Goal: Task Accomplishment & Management: Manage account settings

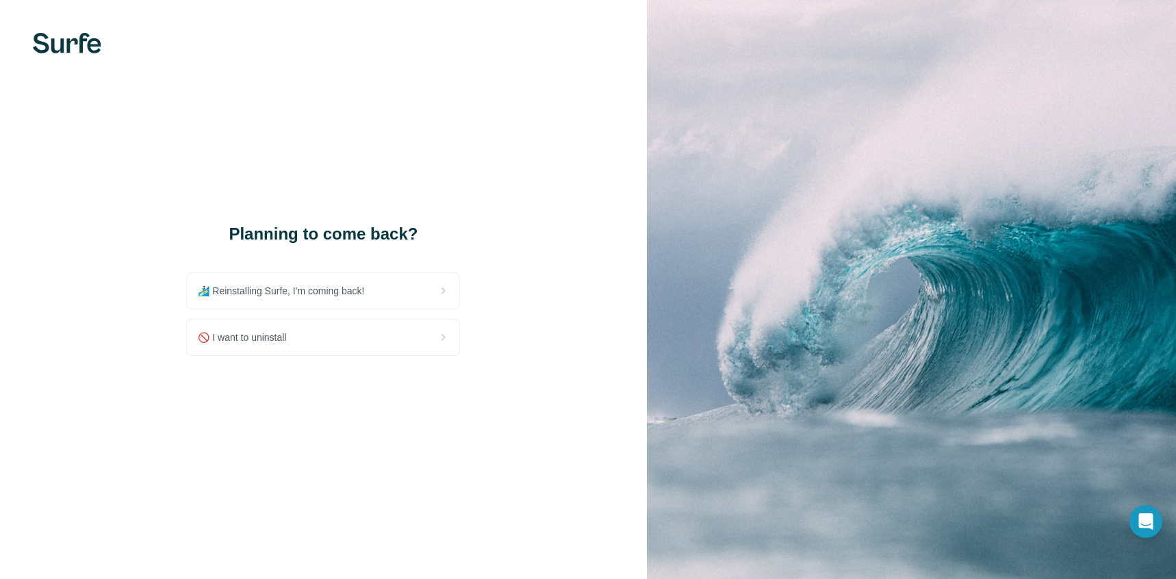
click at [424, 356] on div "Planning to come back? 🏄🏻‍♂️ Reinstalling Surfe, I'm coming back! 🚫 I want to u…" at bounding box center [323, 289] width 647 height 579
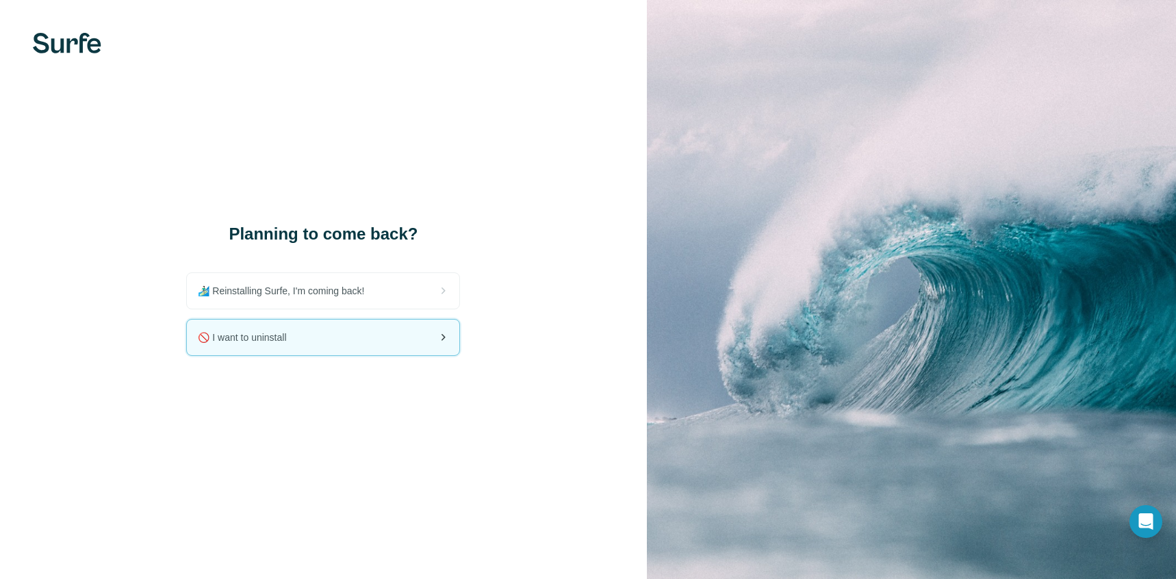
click at [428, 341] on div "🚫 I want to uninstall" at bounding box center [323, 338] width 272 height 36
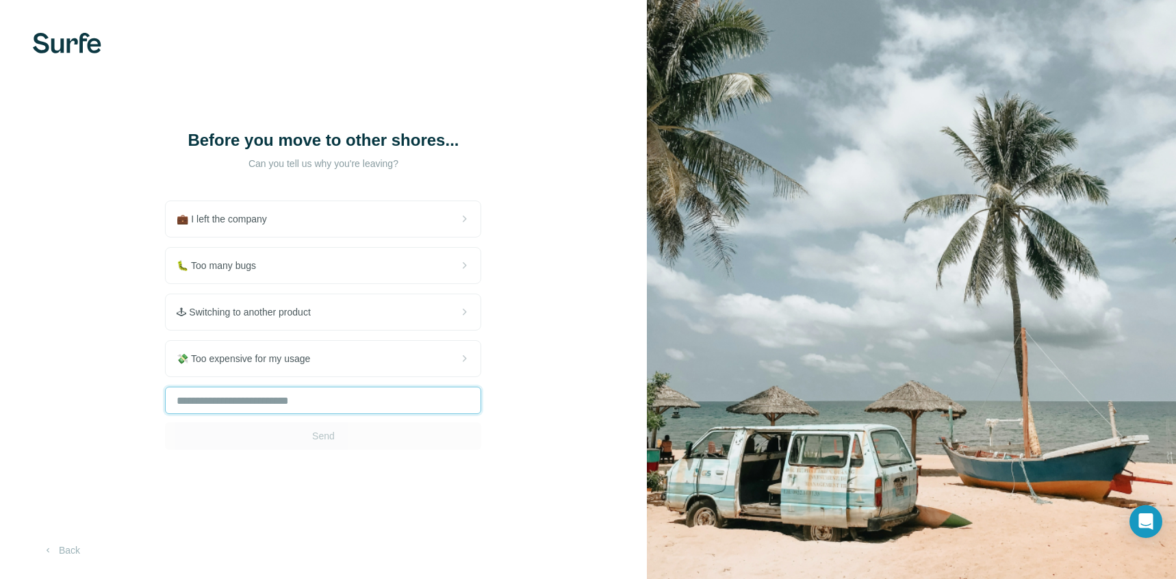
click at [365, 409] on input "text" at bounding box center [323, 400] width 316 height 27
type input "*"
type input "**********"
click at [322, 435] on span "Send" at bounding box center [323, 436] width 23 height 14
